Goal: Task Accomplishment & Management: Manage account settings

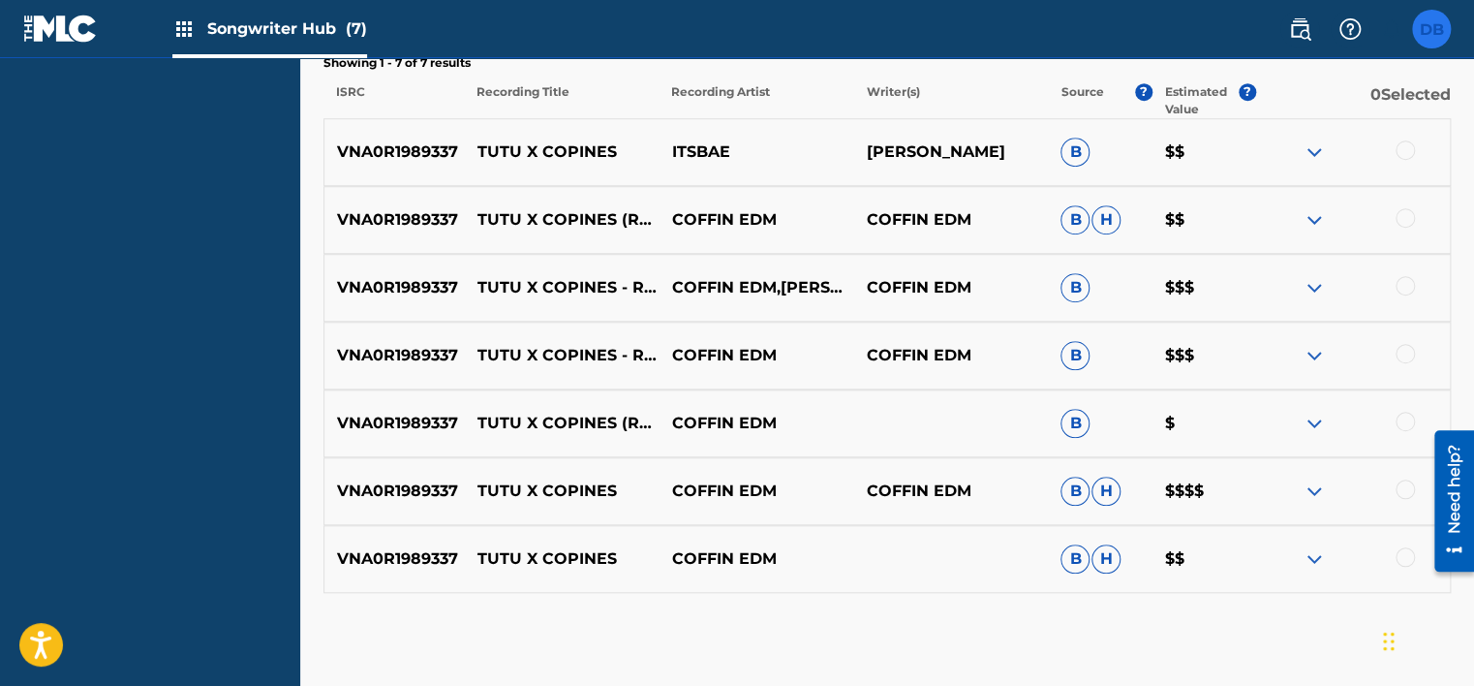
click at [1439, 37] on label at bounding box center [1431, 29] width 39 height 39
click at [1431, 29] on input "DB [PERSON_NAME] [EMAIL_ADDRESS][DOMAIN_NAME] Notification Preferences Profile …" at bounding box center [1431, 29] width 0 height 0
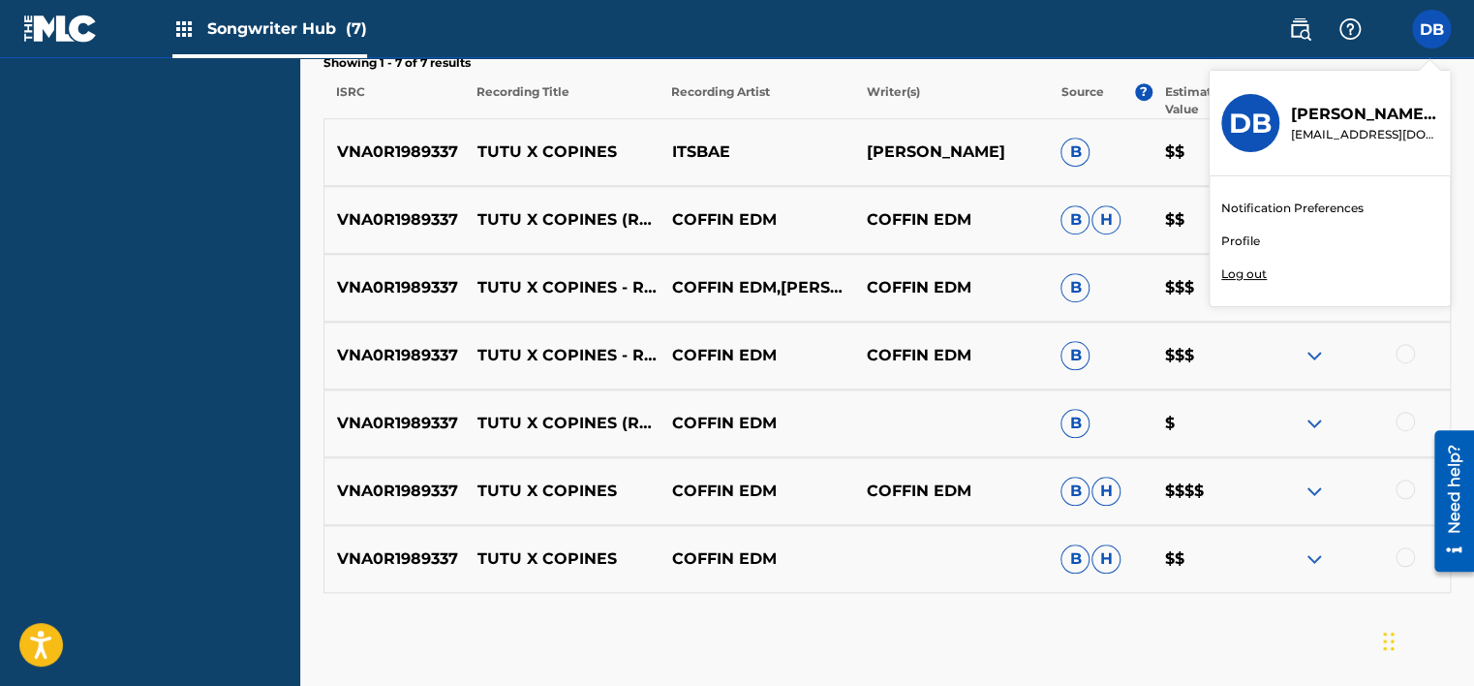
click at [1243, 237] on link "Profile" at bounding box center [1240, 240] width 39 height 17
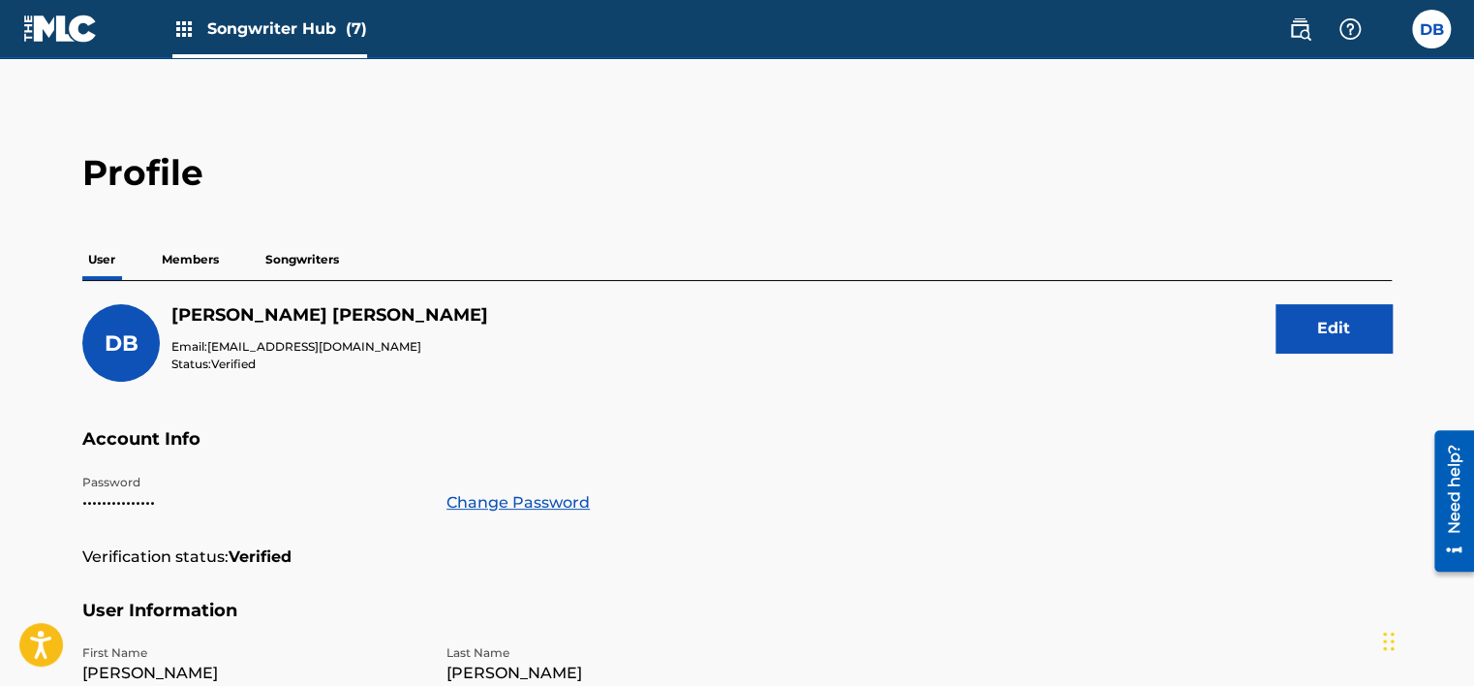
click at [194, 265] on p "Members" at bounding box center [190, 259] width 69 height 41
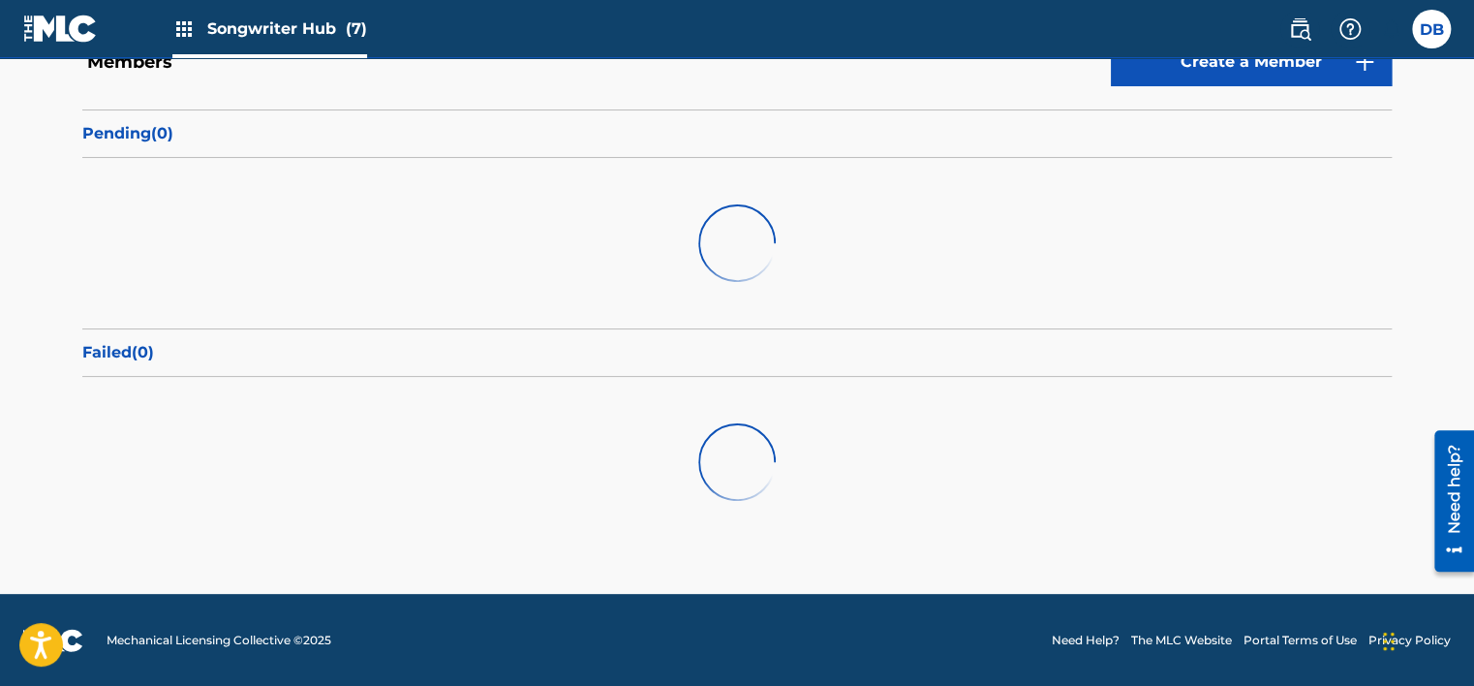
scroll to position [240, 0]
